Goal: Information Seeking & Learning: Understand process/instructions

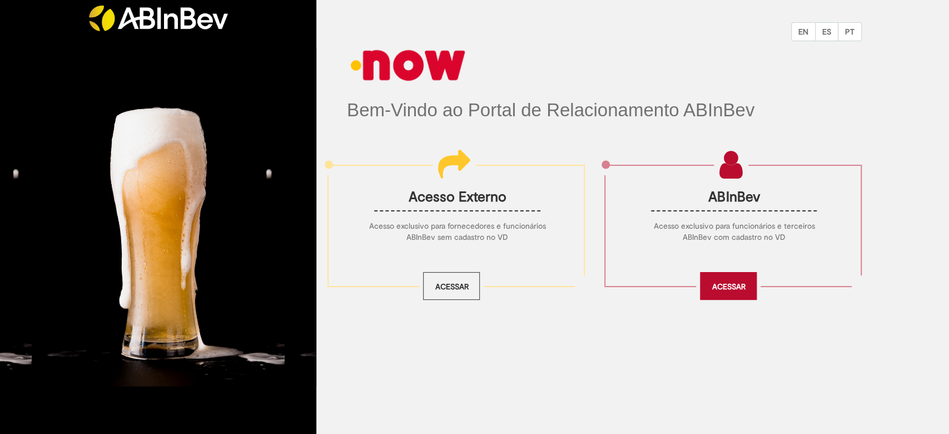
click at [717, 287] on link "Acessar" at bounding box center [728, 286] width 57 height 28
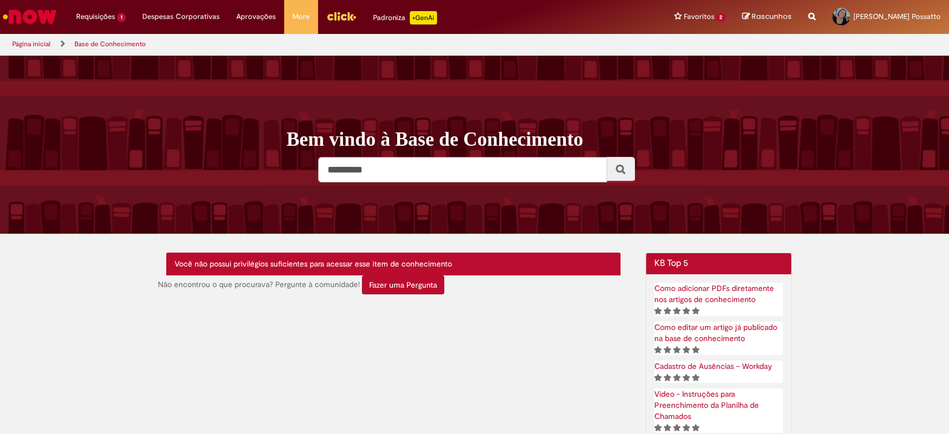
click at [338, 20] on img "Menu Cabeçalho" at bounding box center [341, 16] width 30 height 17
click at [334, 17] on img "Menu Cabeçalho" at bounding box center [341, 16] width 30 height 17
click at [335, 20] on img "Menu Cabeçalho" at bounding box center [341, 16] width 30 height 17
